Goal: Find specific page/section: Find specific page/section

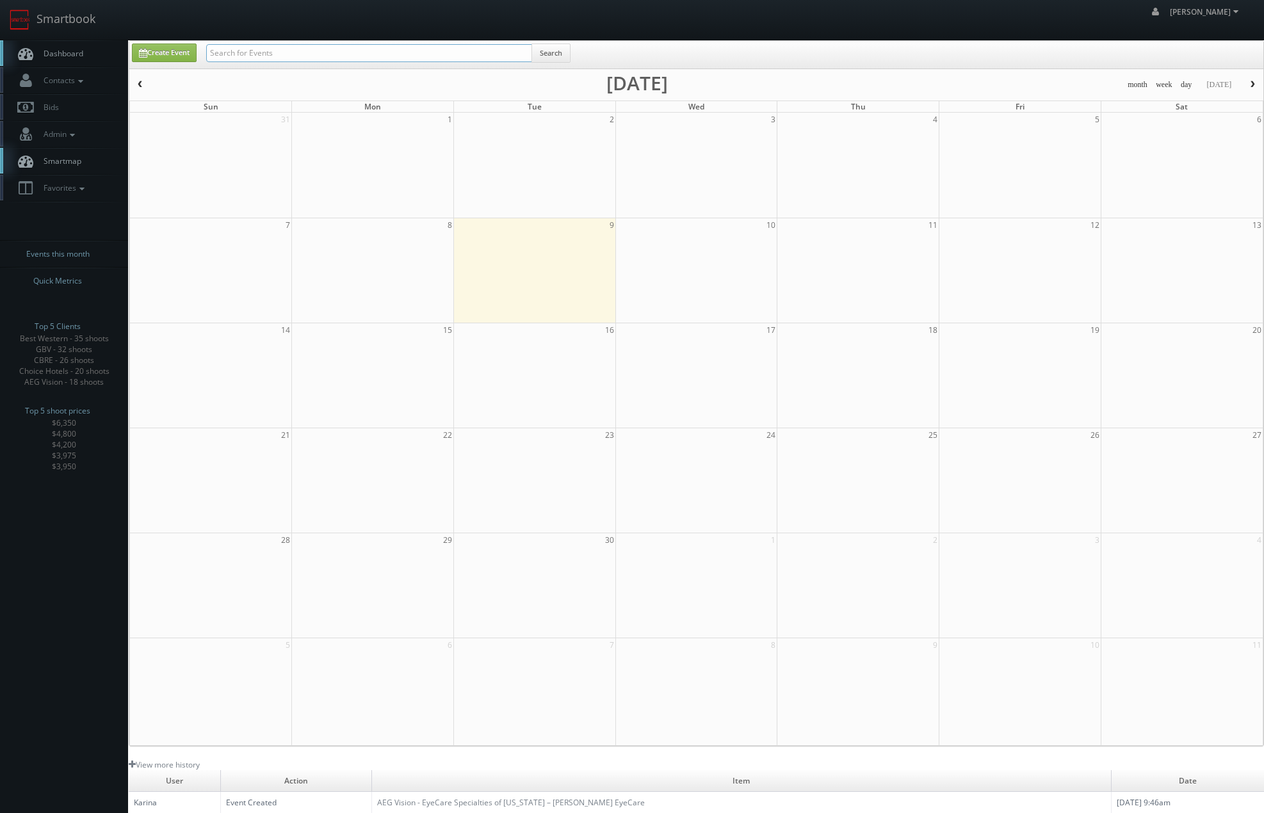
click at [267, 61] on input "text" at bounding box center [369, 53] width 326 height 18
type input "rebath"
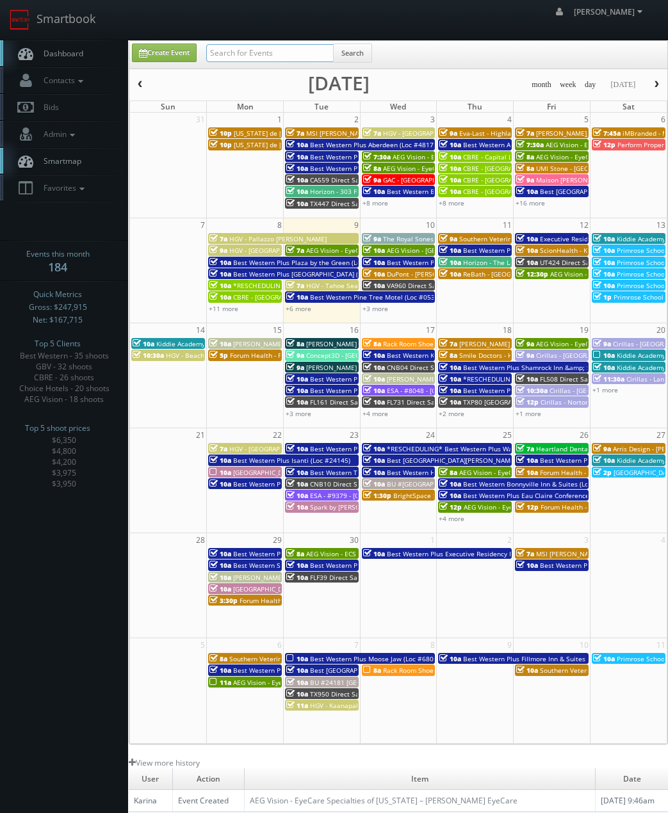
click at [285, 46] on input "text" at bounding box center [269, 53] width 127 height 18
type input "[PERSON_NAME]"
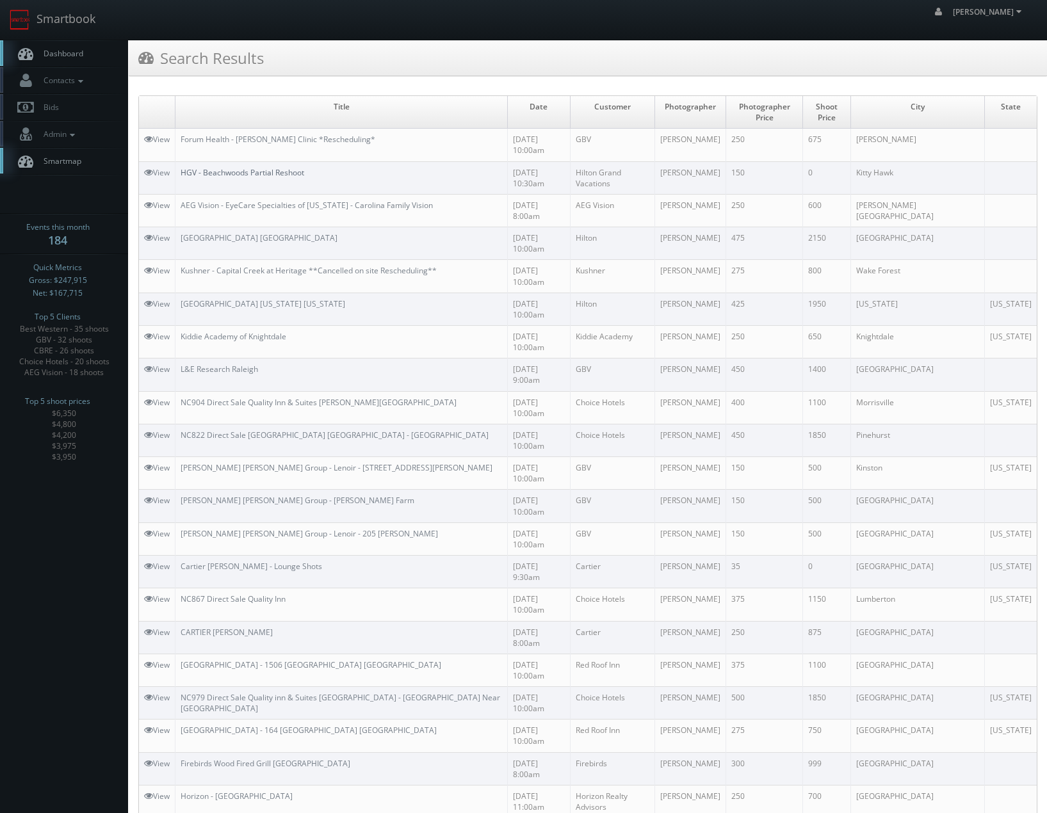
click at [206, 167] on link "HGV - Beachwoods Partial Reshoot" at bounding box center [243, 172] width 124 height 11
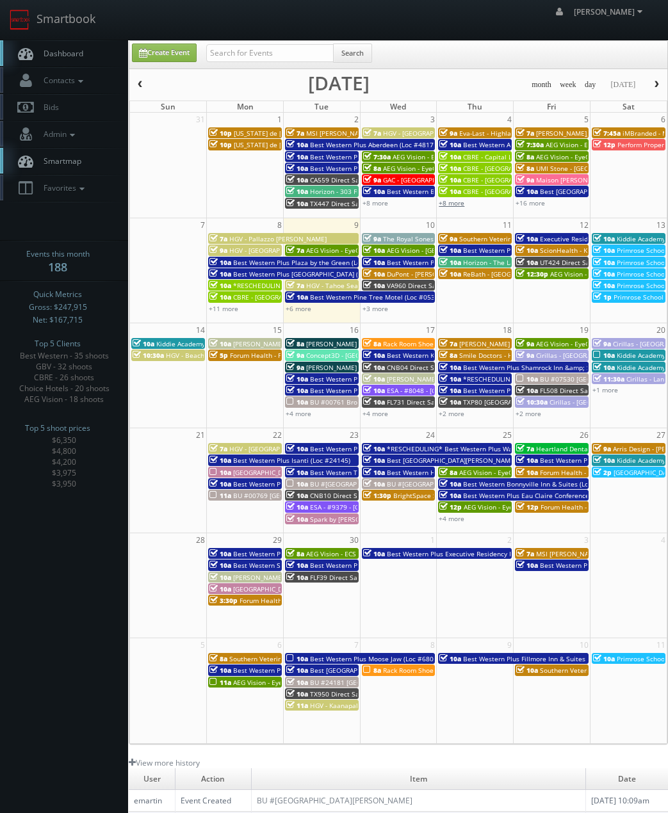
click at [450, 206] on link "+8 more" at bounding box center [452, 203] width 26 height 9
